Goal: Task Accomplishment & Management: Use online tool/utility

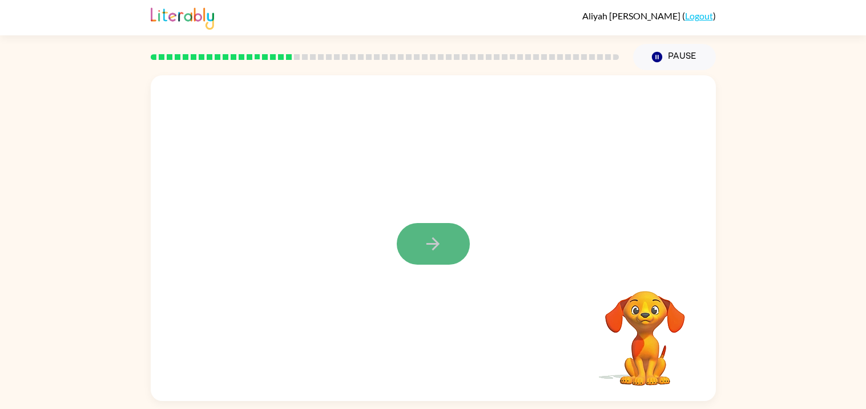
click at [462, 233] on button "button" at bounding box center [433, 244] width 73 height 42
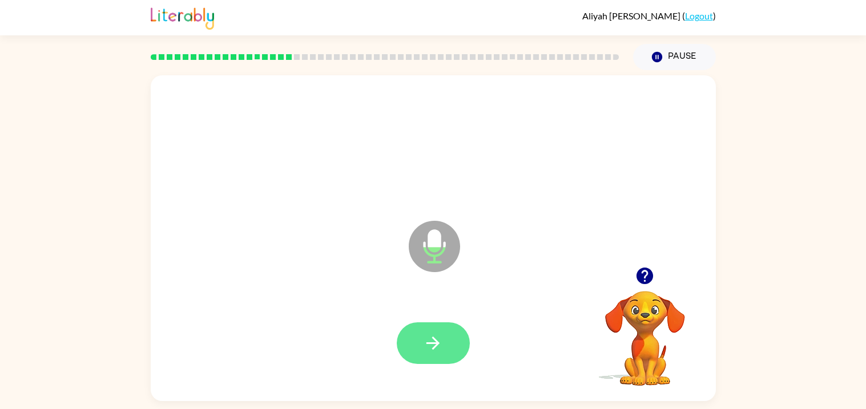
click at [428, 345] on icon "button" at bounding box center [433, 343] width 20 height 20
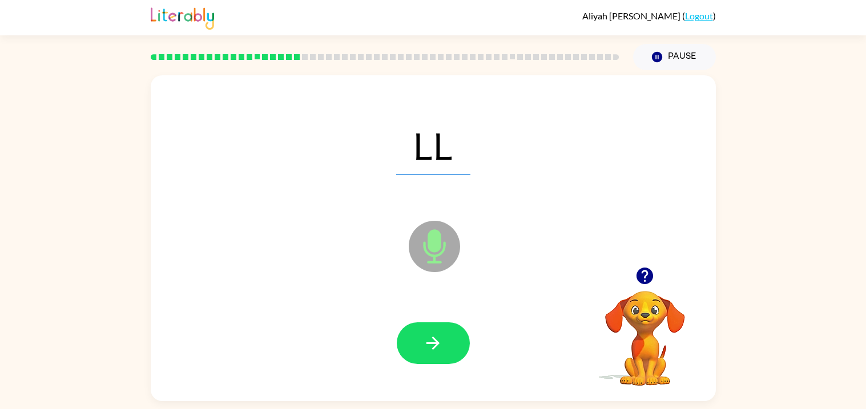
click at [429, 346] on icon "button" at bounding box center [433, 343] width 20 height 20
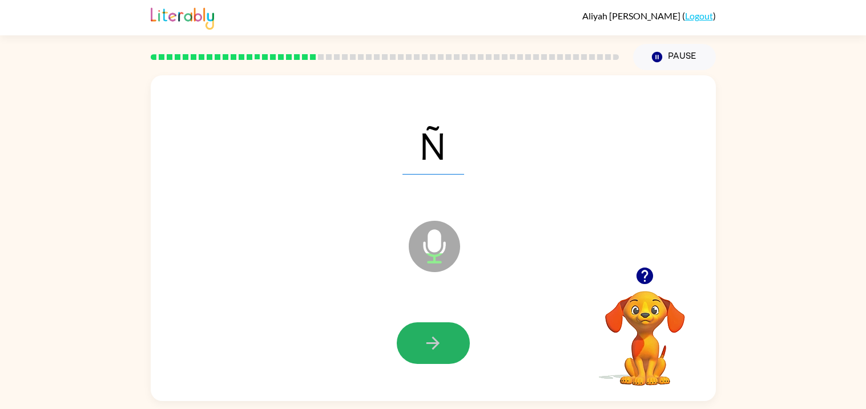
click at [429, 346] on icon "button" at bounding box center [433, 343] width 20 height 20
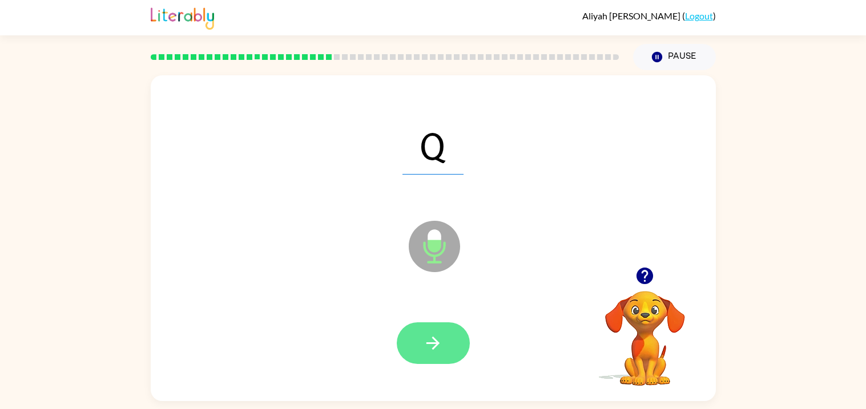
click at [427, 332] on button "button" at bounding box center [433, 343] width 73 height 42
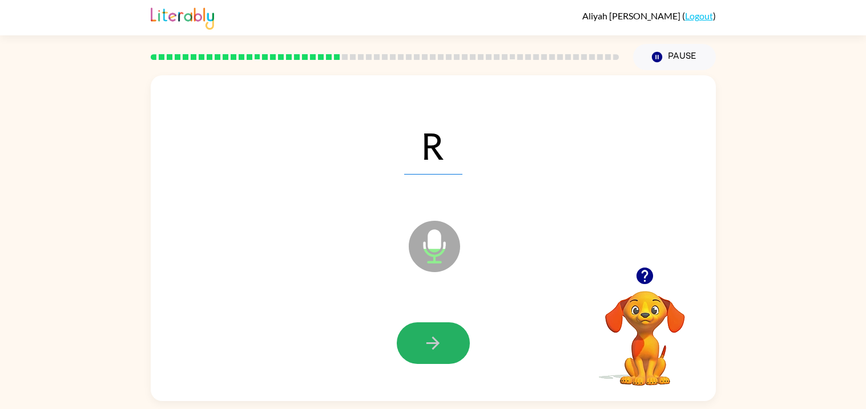
click at [427, 332] on button "button" at bounding box center [433, 343] width 73 height 42
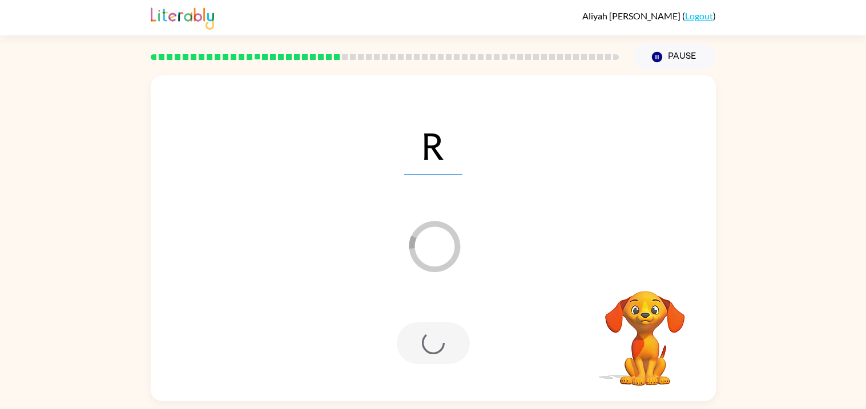
click at [427, 332] on div at bounding box center [433, 343] width 73 height 42
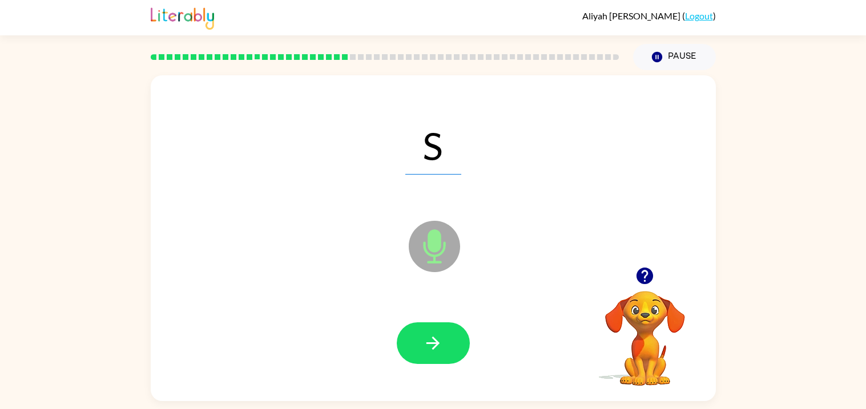
click at [427, 332] on button "button" at bounding box center [433, 343] width 73 height 42
click at [425, 343] on icon "button" at bounding box center [433, 343] width 20 height 20
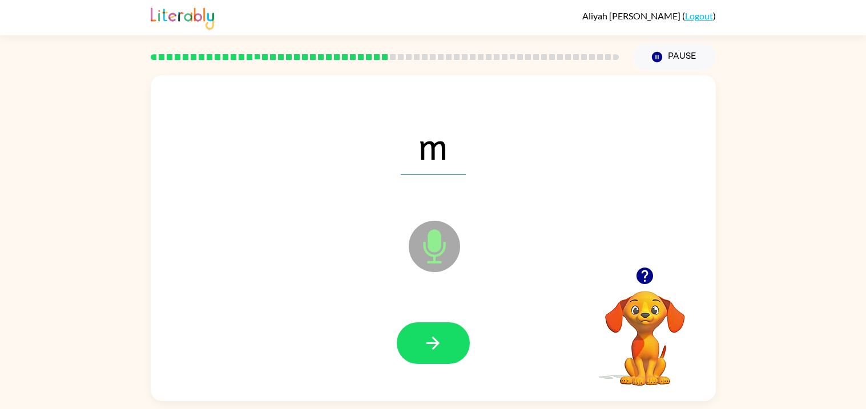
click at [425, 343] on icon "button" at bounding box center [433, 343] width 20 height 20
click at [426, 344] on icon "button" at bounding box center [433, 343] width 20 height 20
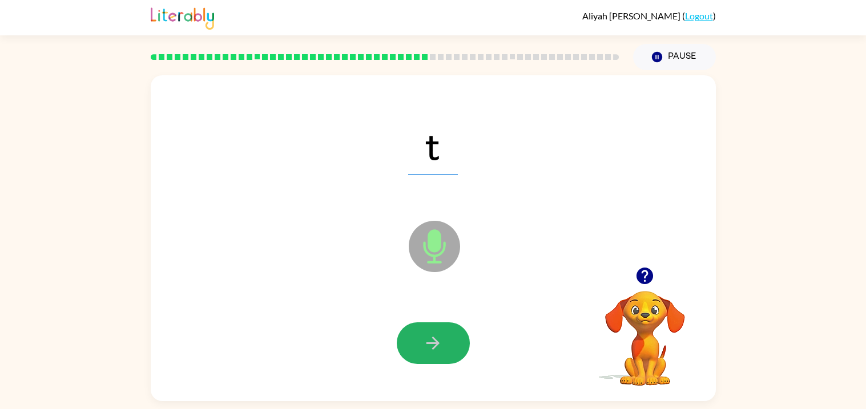
click at [426, 344] on icon "button" at bounding box center [433, 343] width 20 height 20
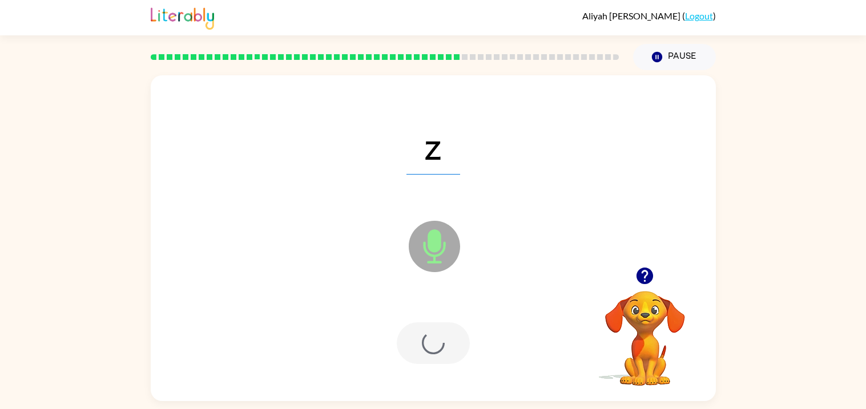
click at [426, 344] on div at bounding box center [433, 343] width 73 height 42
click at [426, 344] on icon "button" at bounding box center [433, 343] width 20 height 20
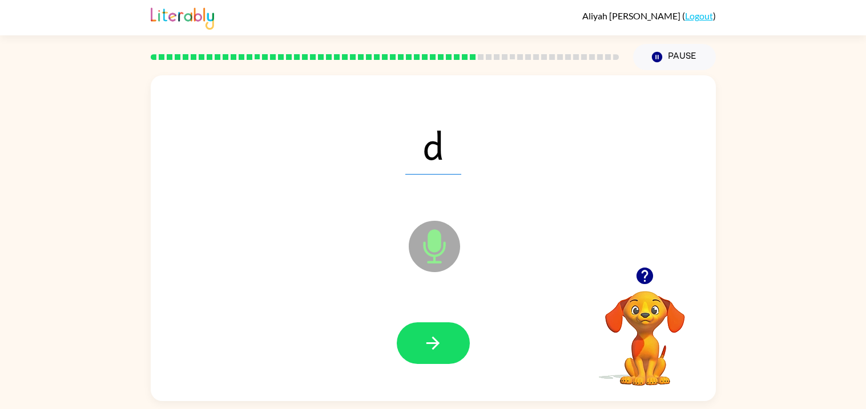
click at [426, 344] on icon "button" at bounding box center [433, 343] width 20 height 20
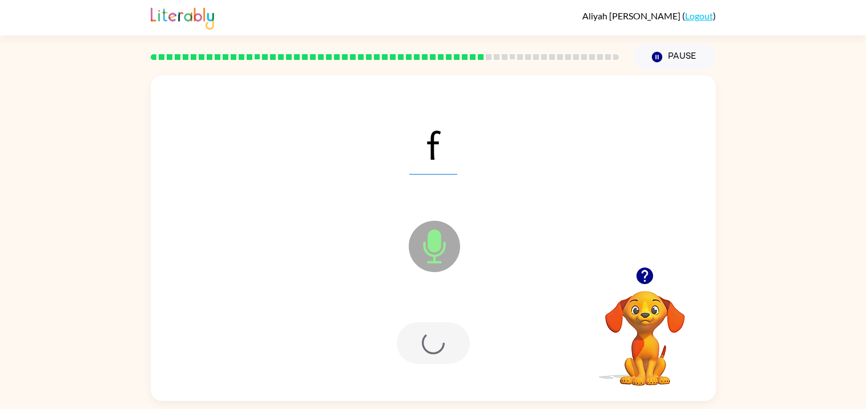
click at [426, 344] on div at bounding box center [433, 343] width 73 height 42
click at [426, 344] on icon "button" at bounding box center [433, 343] width 20 height 20
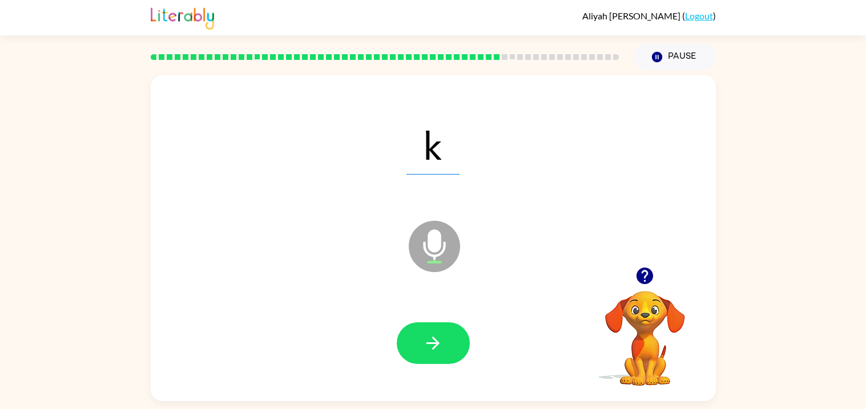
click at [426, 344] on icon "button" at bounding box center [433, 343] width 20 height 20
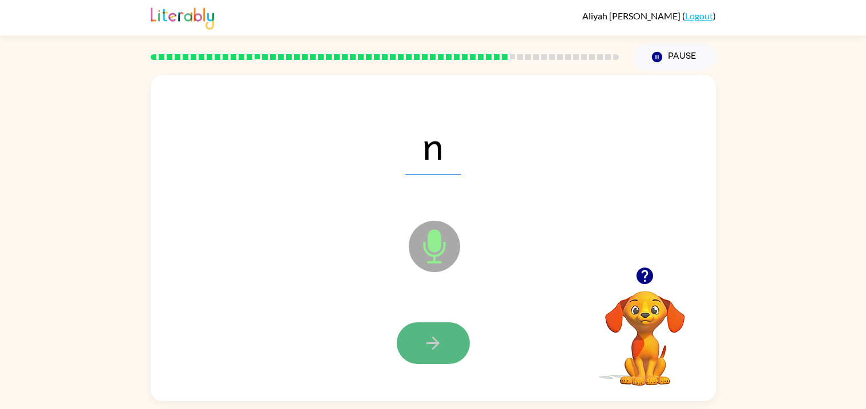
click at [439, 355] on button "button" at bounding box center [433, 343] width 73 height 42
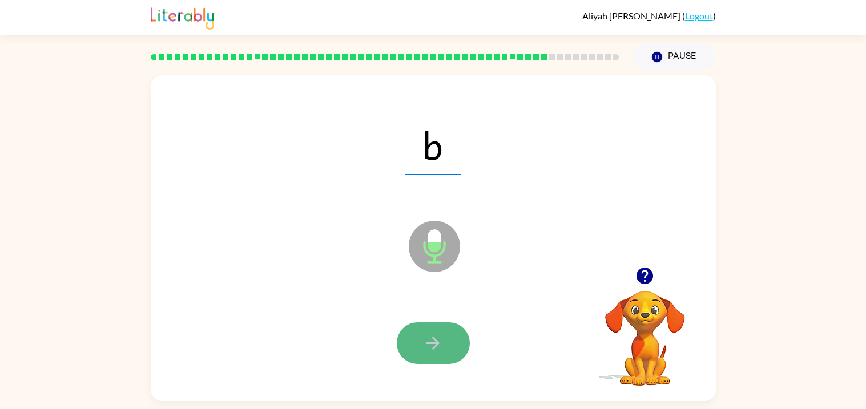
click at [431, 357] on button "button" at bounding box center [433, 343] width 73 height 42
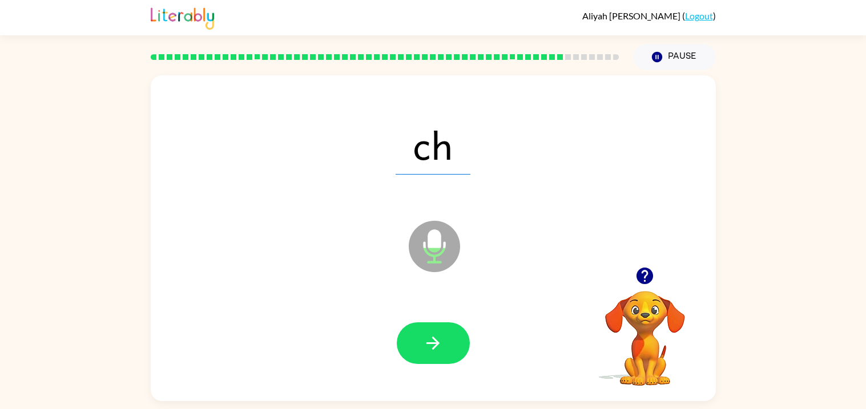
click at [431, 357] on button "button" at bounding box center [433, 343] width 73 height 42
click at [431, 357] on div at bounding box center [433, 343] width 73 height 42
click at [431, 357] on button "button" at bounding box center [433, 343] width 73 height 42
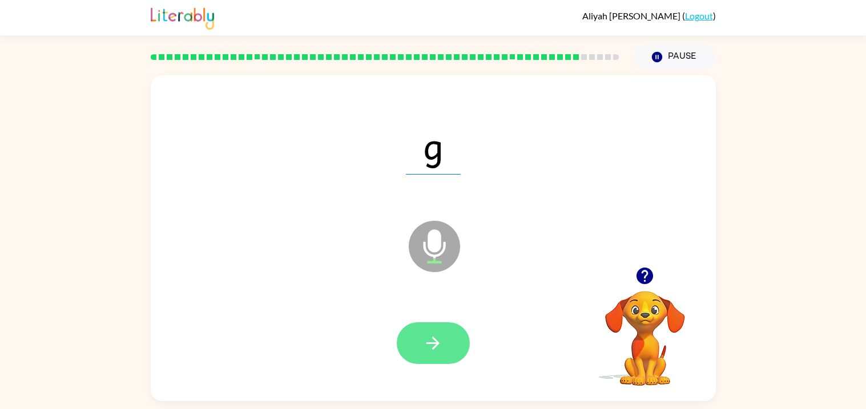
click at [431, 358] on button "button" at bounding box center [433, 343] width 73 height 42
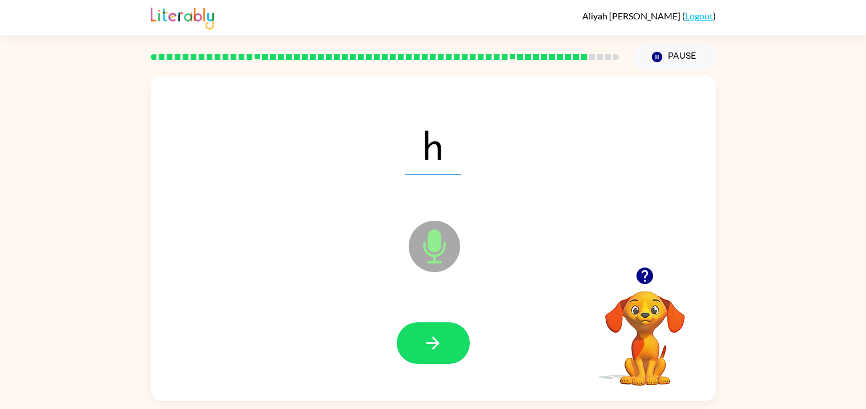
click at [431, 358] on button "button" at bounding box center [433, 343] width 73 height 42
click at [425, 363] on button "button" at bounding box center [433, 343] width 73 height 42
click at [426, 361] on button "button" at bounding box center [433, 343] width 73 height 42
